Goal: Check status: Check status

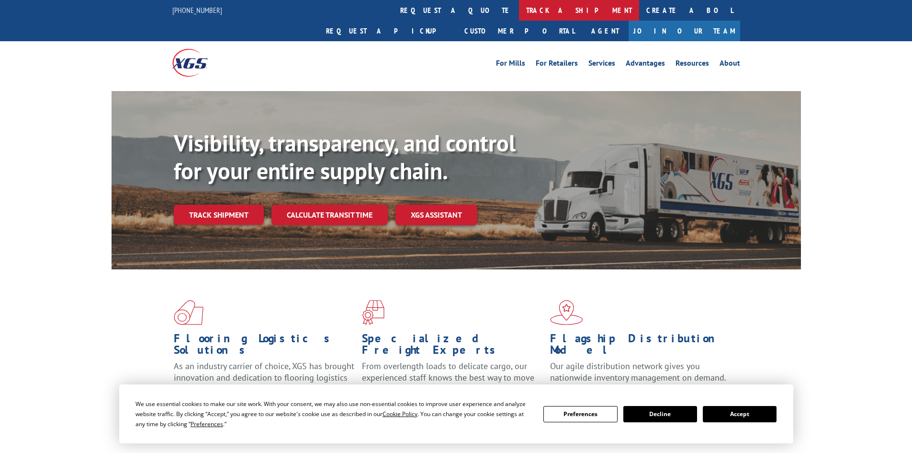
click at [519, 8] on link "track a shipment" at bounding box center [579, 10] width 120 height 21
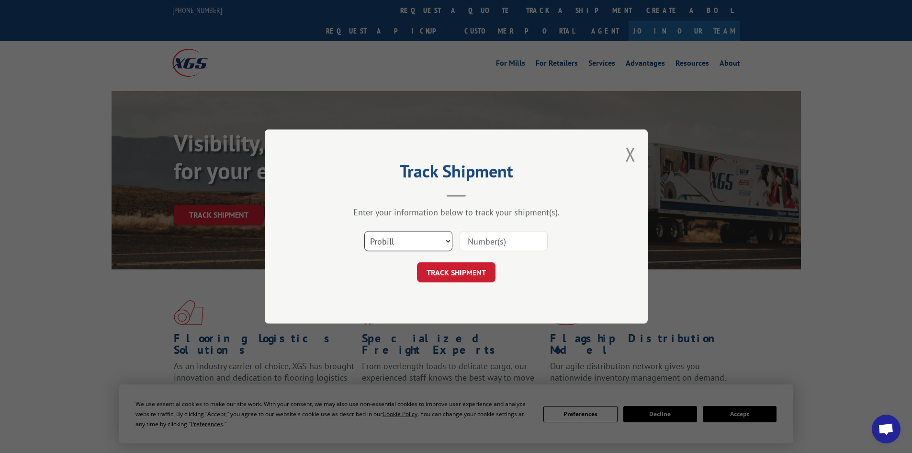
click at [394, 238] on select "Select category... Probill BOL PO" at bounding box center [408, 241] width 88 height 20
select select "bol"
click at [364, 231] on select "Select category... Probill BOL PO" at bounding box center [408, 241] width 88 height 20
click at [490, 239] on input at bounding box center [504, 241] width 88 height 20
paste input "2877130"
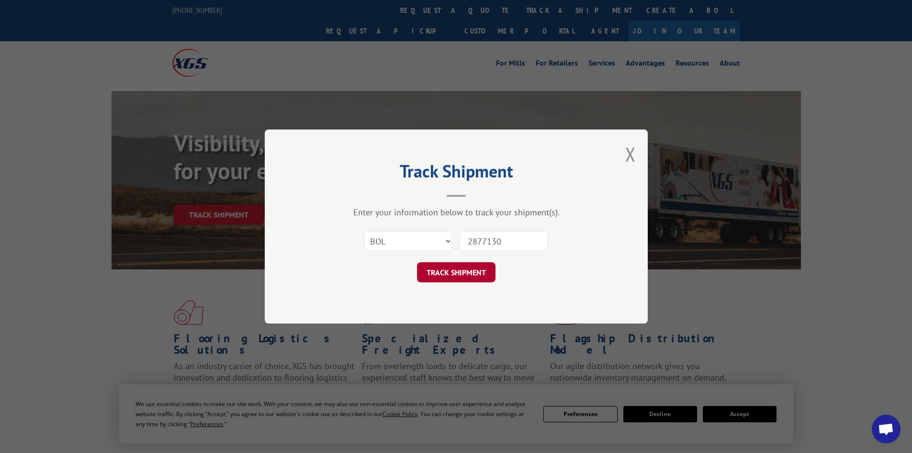
type input "2877130"
click at [472, 268] on button "TRACK SHIPMENT" at bounding box center [456, 272] width 79 height 20
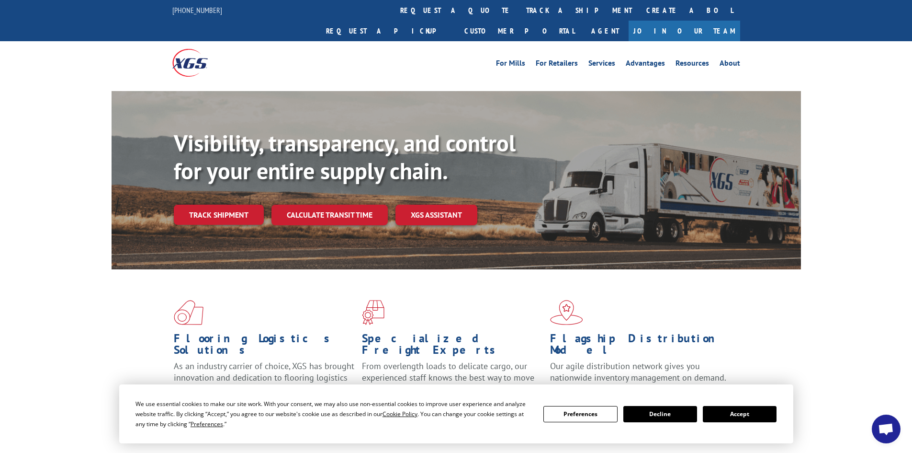
click at [772, 412] on button "Accept" at bounding box center [740, 414] width 74 height 16
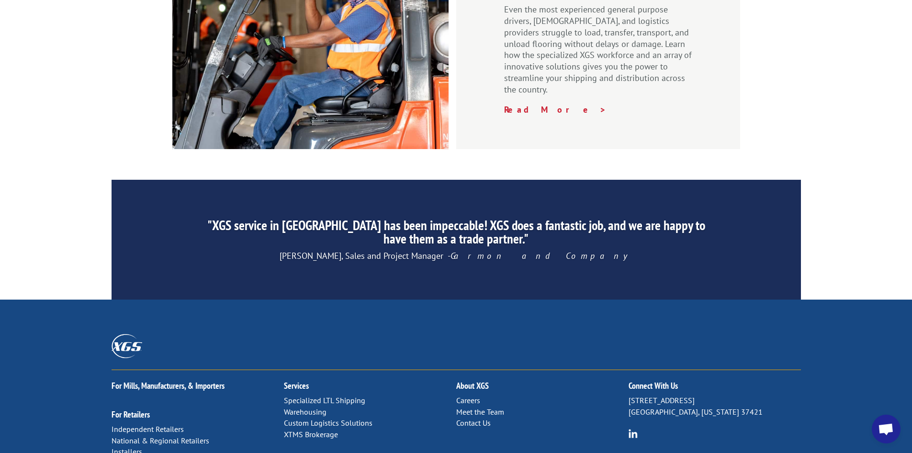
scroll to position [1443, 0]
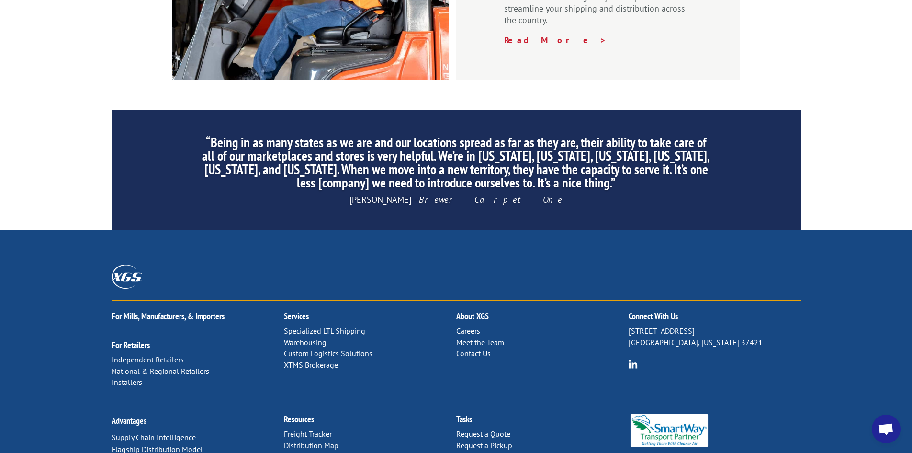
click at [472, 348] on link "Contact Us" at bounding box center [473, 353] width 34 height 10
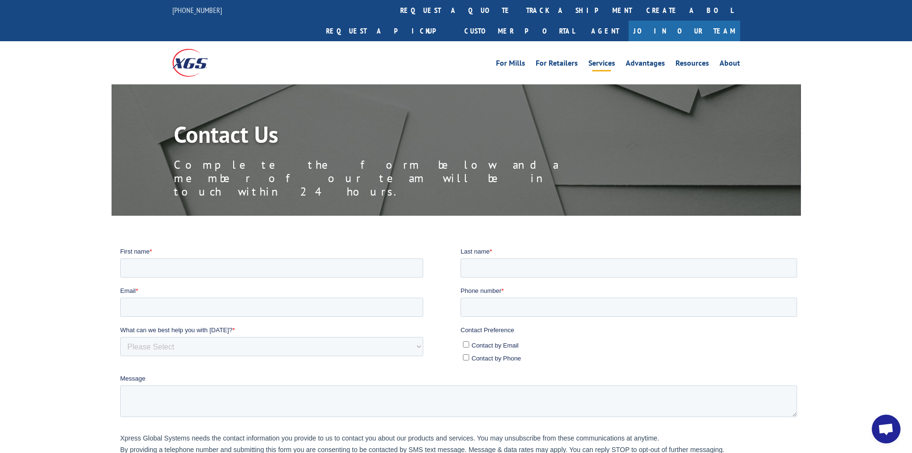
click at [597, 59] on link "Services" at bounding box center [601, 64] width 27 height 11
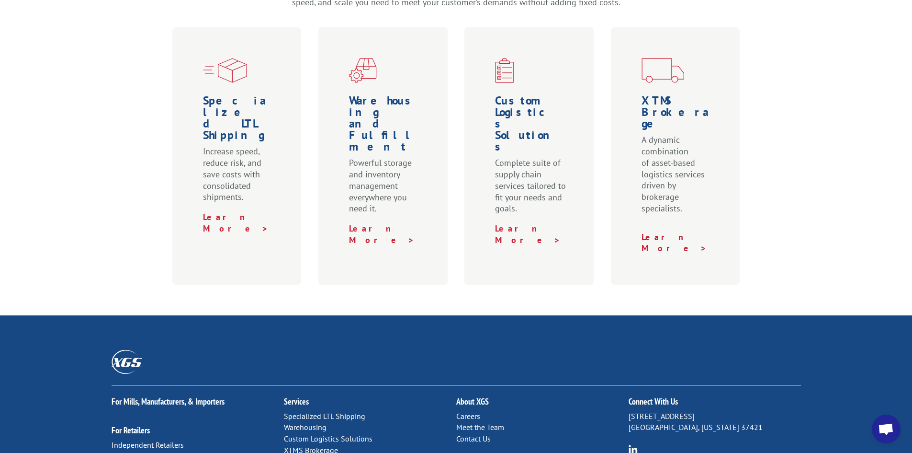
scroll to position [478, 0]
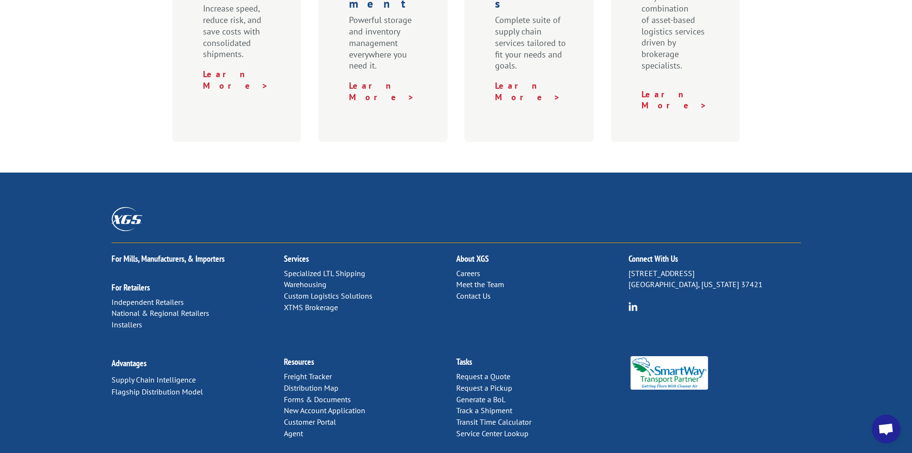
click at [472, 291] on link "Contact Us" at bounding box center [473, 296] width 34 height 10
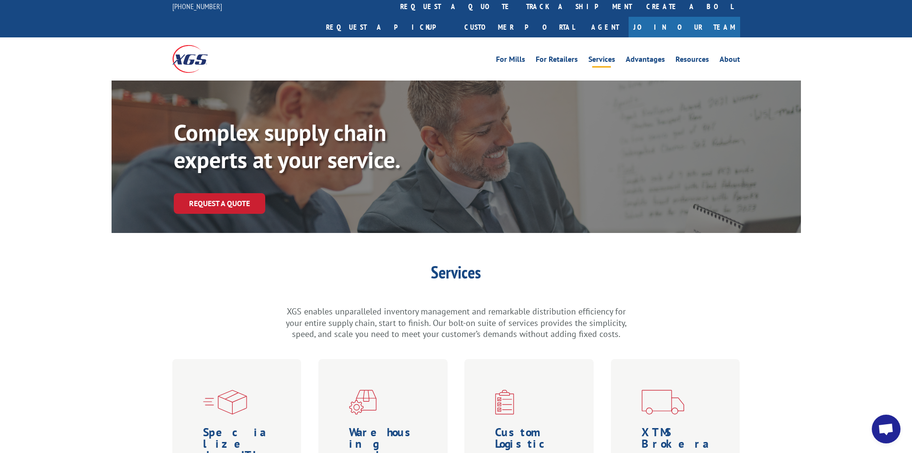
scroll to position [0, 0]
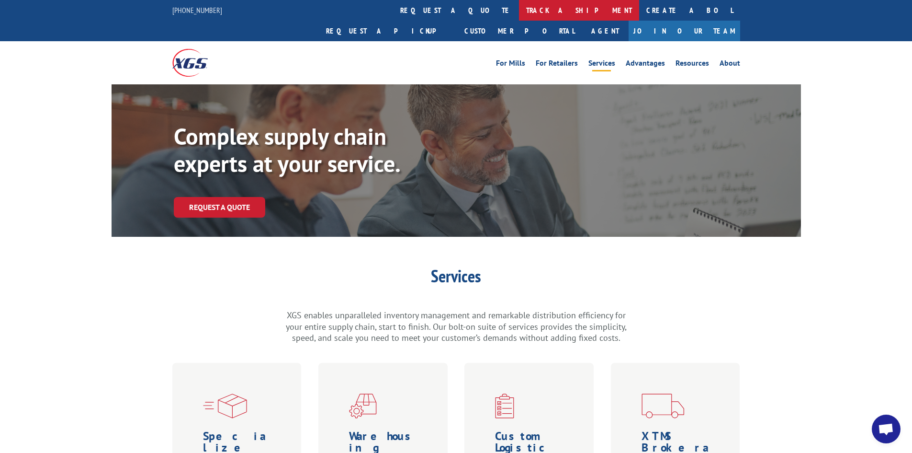
click at [519, 13] on link "track a shipment" at bounding box center [579, 10] width 120 height 21
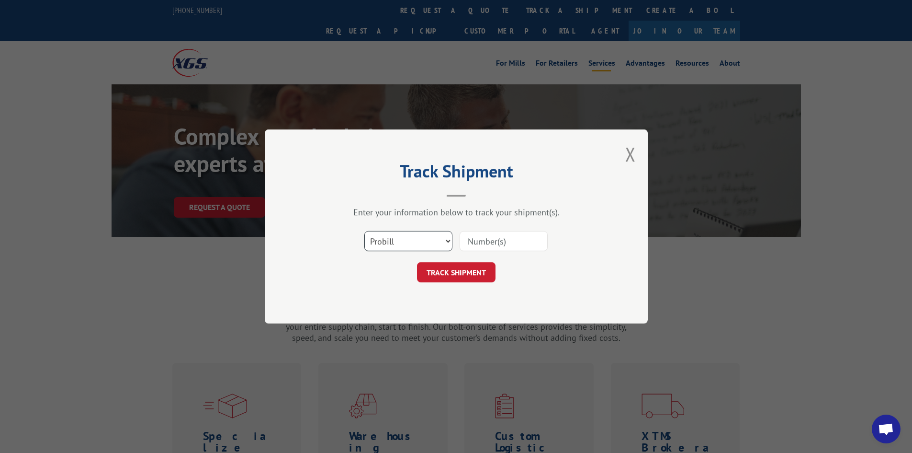
click at [398, 247] on select "Select category... Probill BOL PO" at bounding box center [408, 241] width 88 height 20
click at [20, 208] on div "Track Shipment Enter your information below to track your shipment(s). Select c…" at bounding box center [456, 226] width 912 height 453
click at [630, 158] on button "Close modal" at bounding box center [630, 153] width 11 height 25
